Goal: Information Seeking & Learning: Learn about a topic

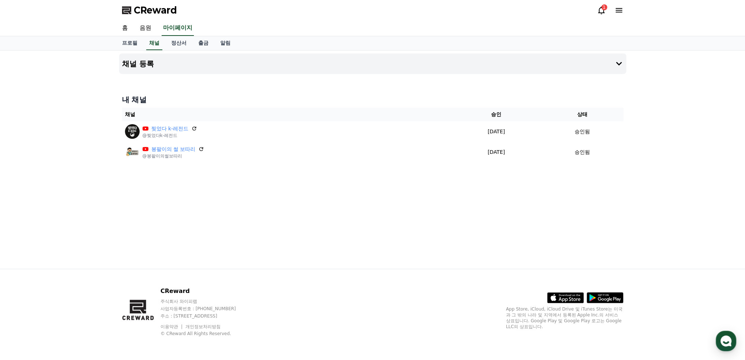
click at [603, 10] on icon at bounding box center [601, 10] width 9 height 9
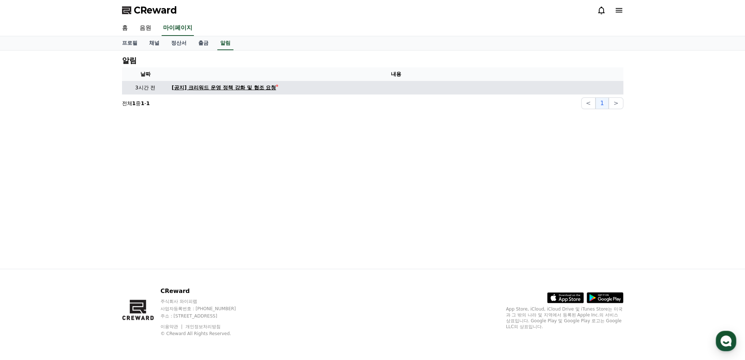
click at [261, 88] on div "[공지] 크리워드 운영 정책 강화 및 협조 요청" at bounding box center [224, 88] width 105 height 8
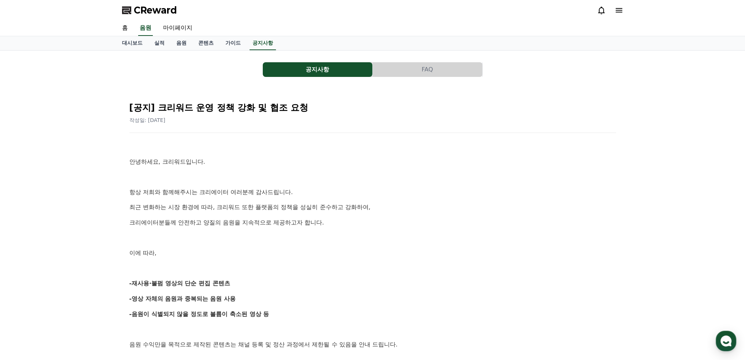
click at [433, 67] on button "FAQ" at bounding box center [428, 69] width 110 height 15
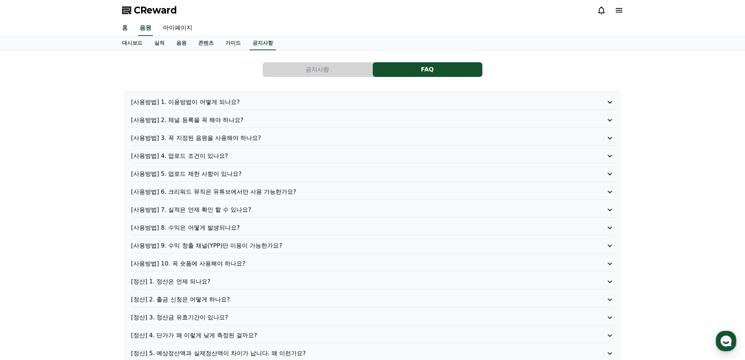
click at [350, 73] on button "공지사항" at bounding box center [318, 69] width 110 height 15
